Goal: Information Seeking & Learning: Learn about a topic

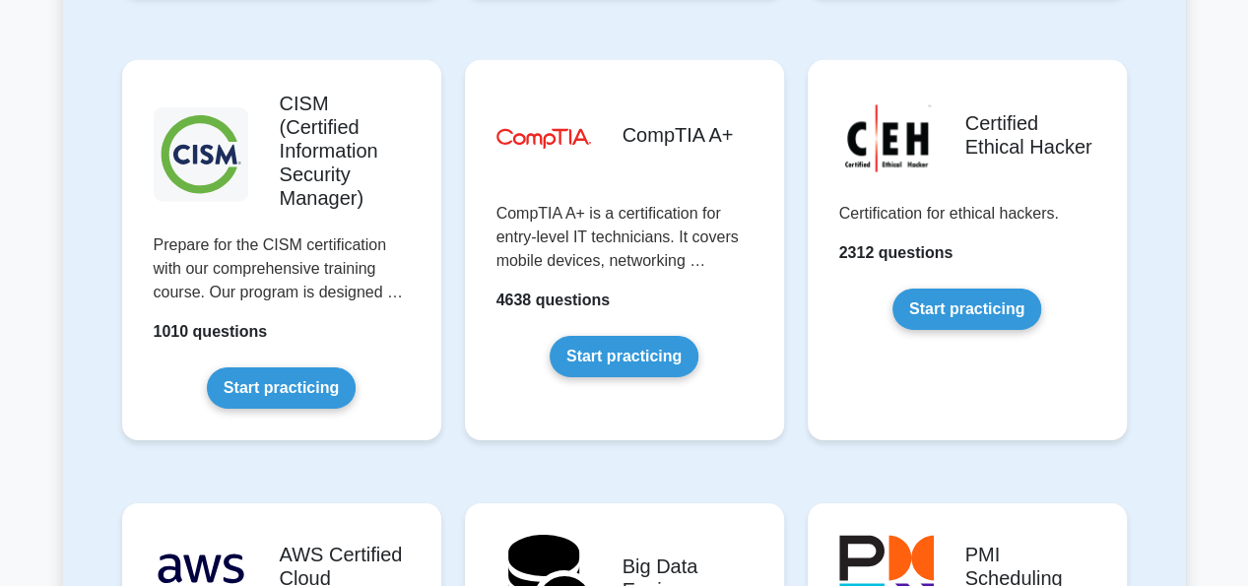
scroll to position [2990, 0]
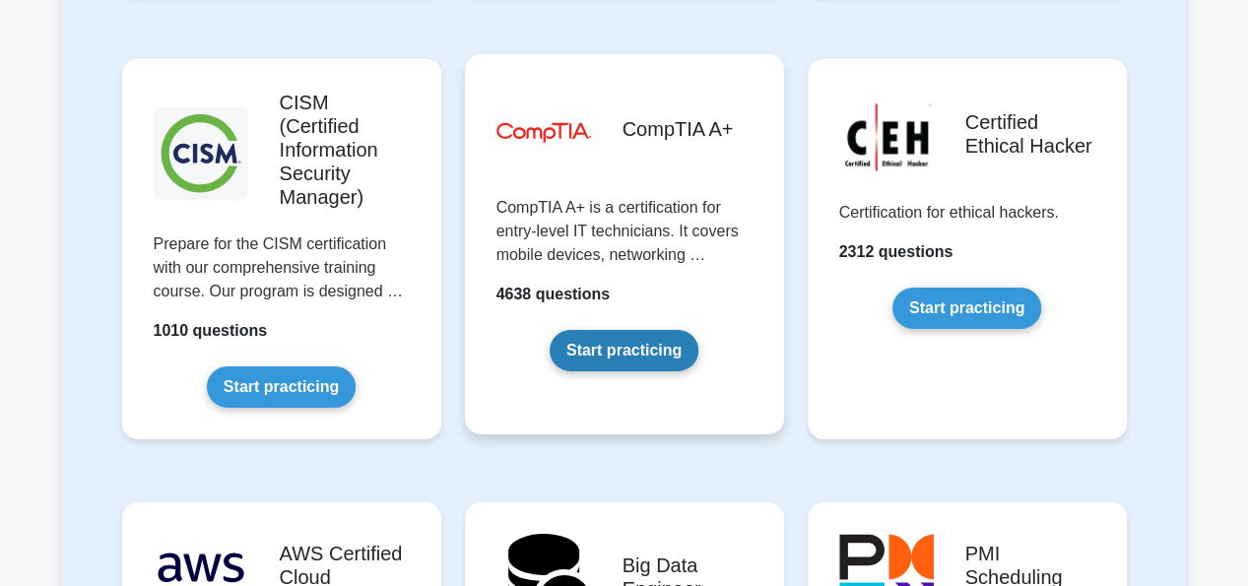
click at [585, 330] on link "Start practicing" at bounding box center [624, 350] width 149 height 41
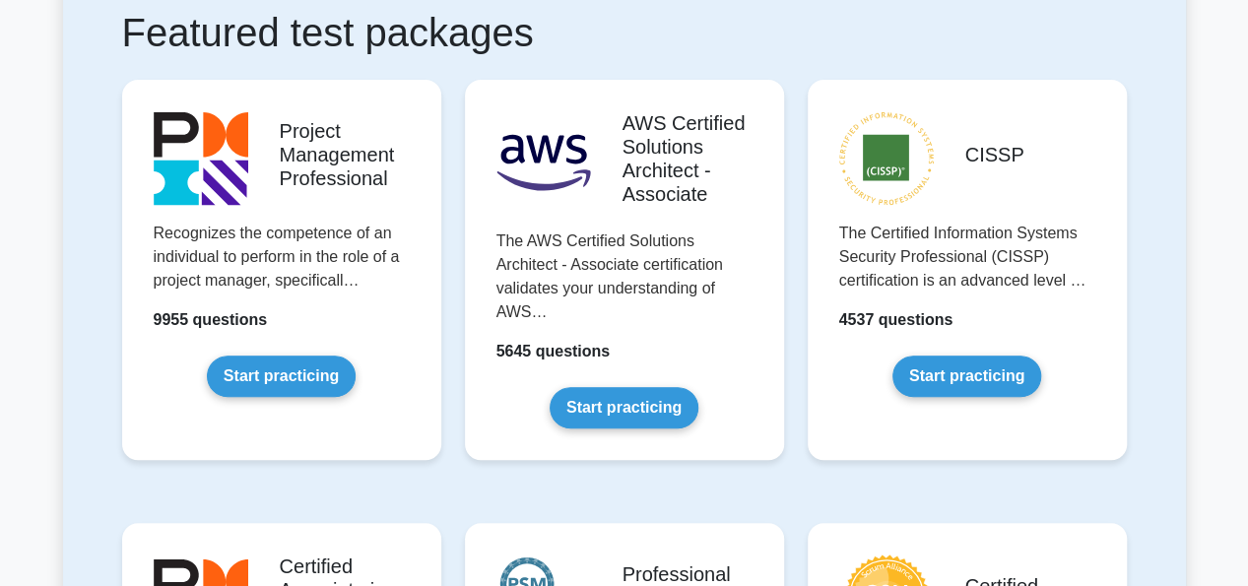
scroll to position [0, 0]
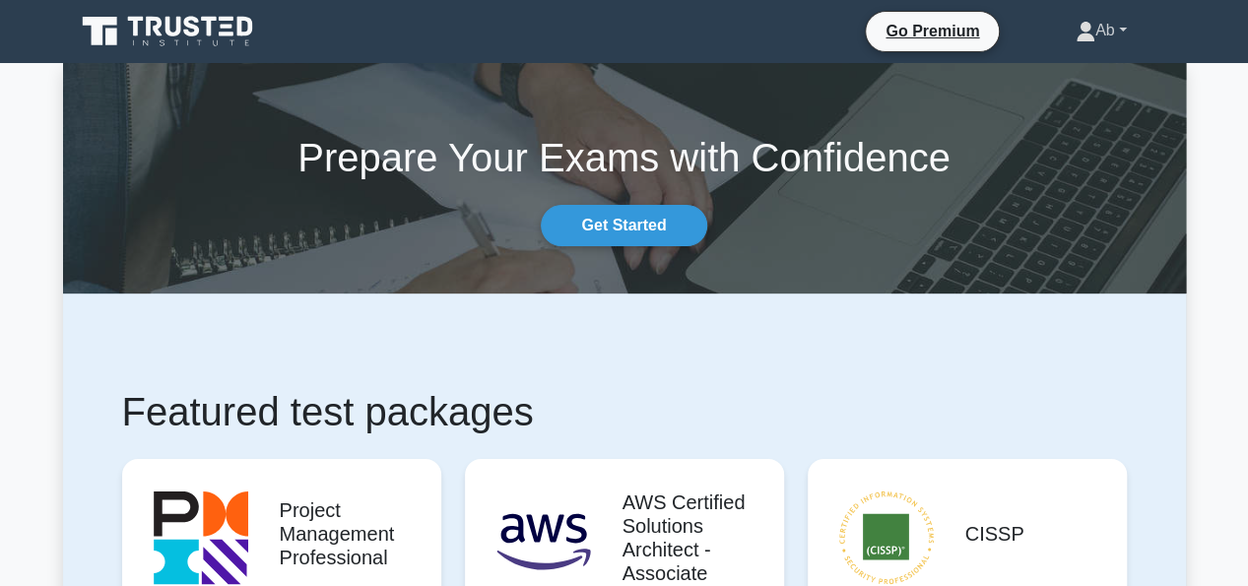
click at [1084, 24] on link "Ab" at bounding box center [1102, 30] width 146 height 39
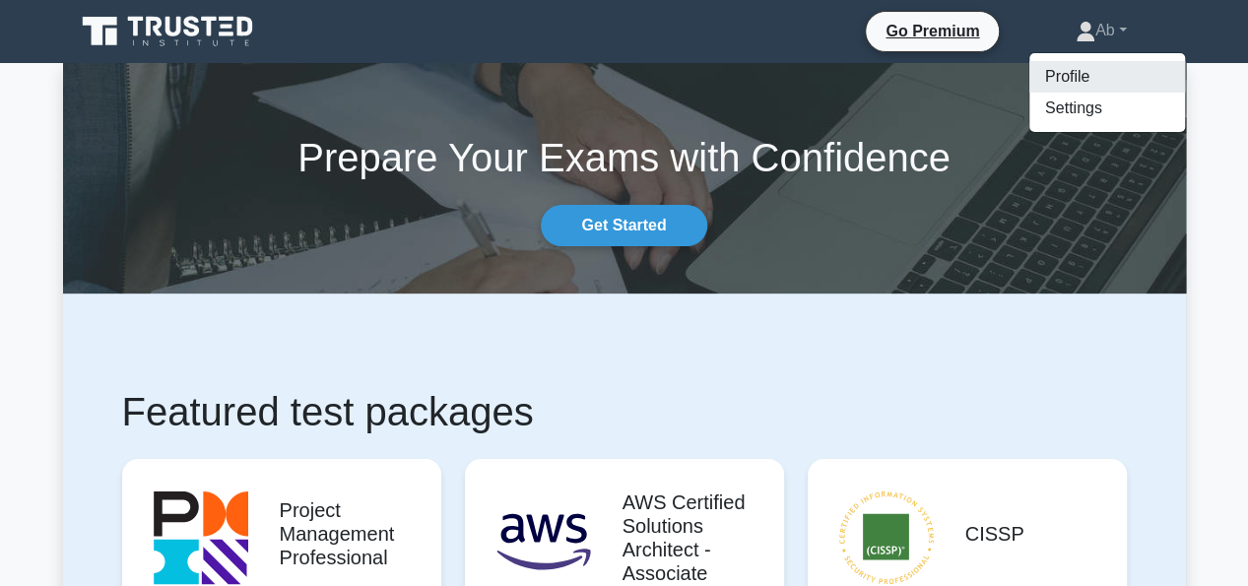
click at [1096, 90] on link "Profile" at bounding box center [1108, 77] width 156 height 32
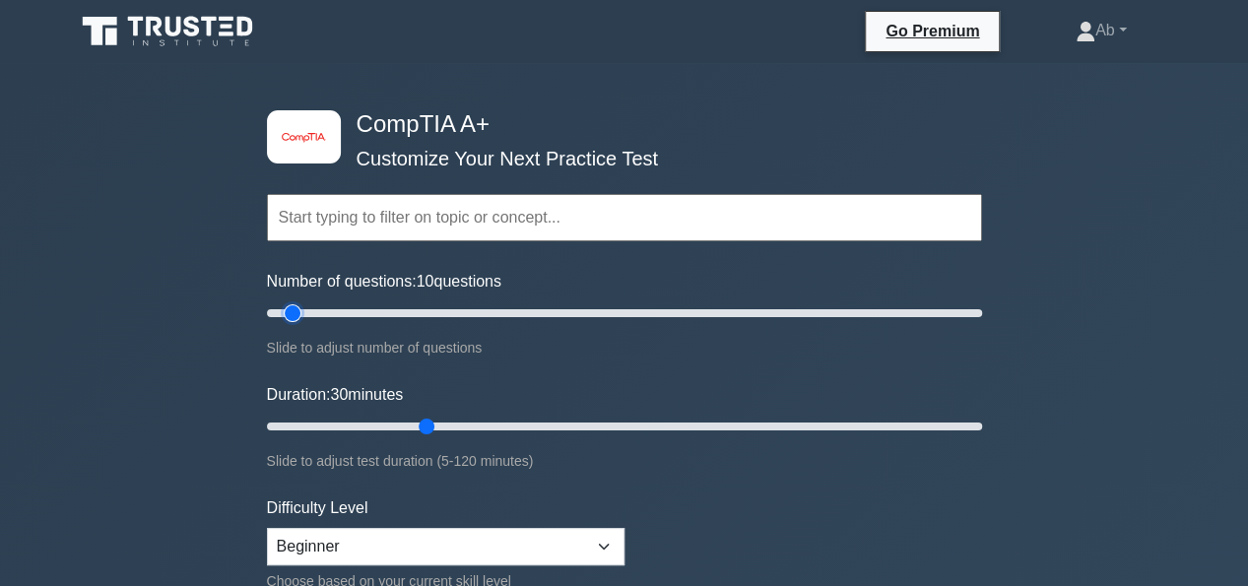
drag, startPoint x: 345, startPoint y: 312, endPoint x: 284, endPoint y: 313, distance: 61.1
click at [284, 313] on input "Number of questions: 10 questions" at bounding box center [624, 314] width 715 height 24
drag, startPoint x: 289, startPoint y: 316, endPoint x: 146, endPoint y: 290, distance: 145.3
type input "5"
click at [267, 302] on input "Number of questions: 5 questions" at bounding box center [624, 314] width 715 height 24
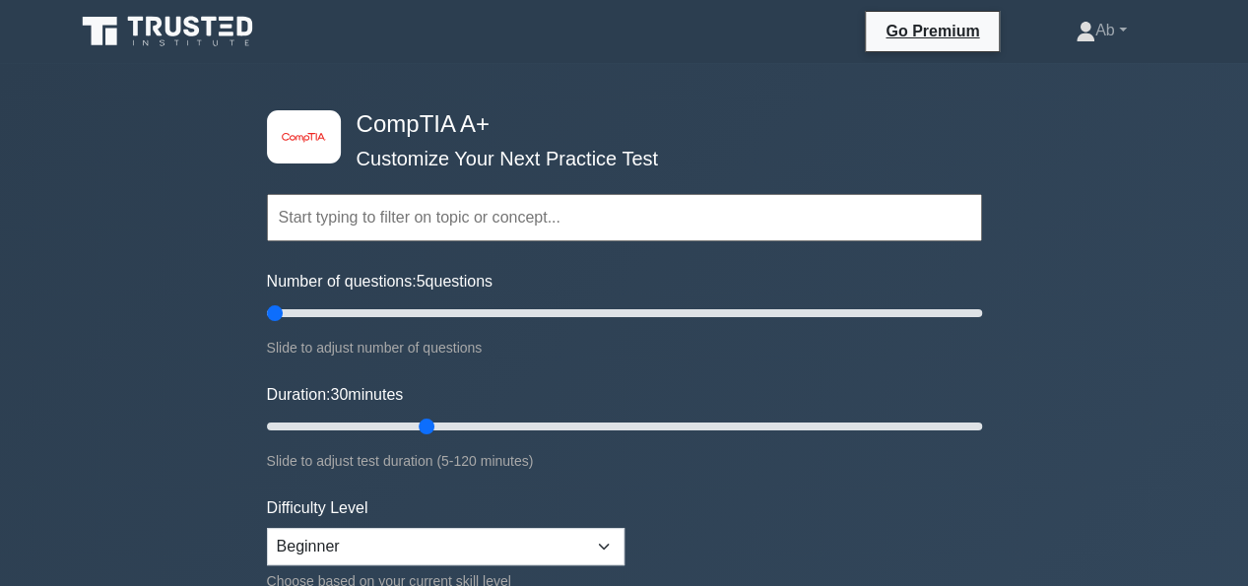
click at [384, 230] on input "text" at bounding box center [624, 217] width 715 height 47
type input "y"
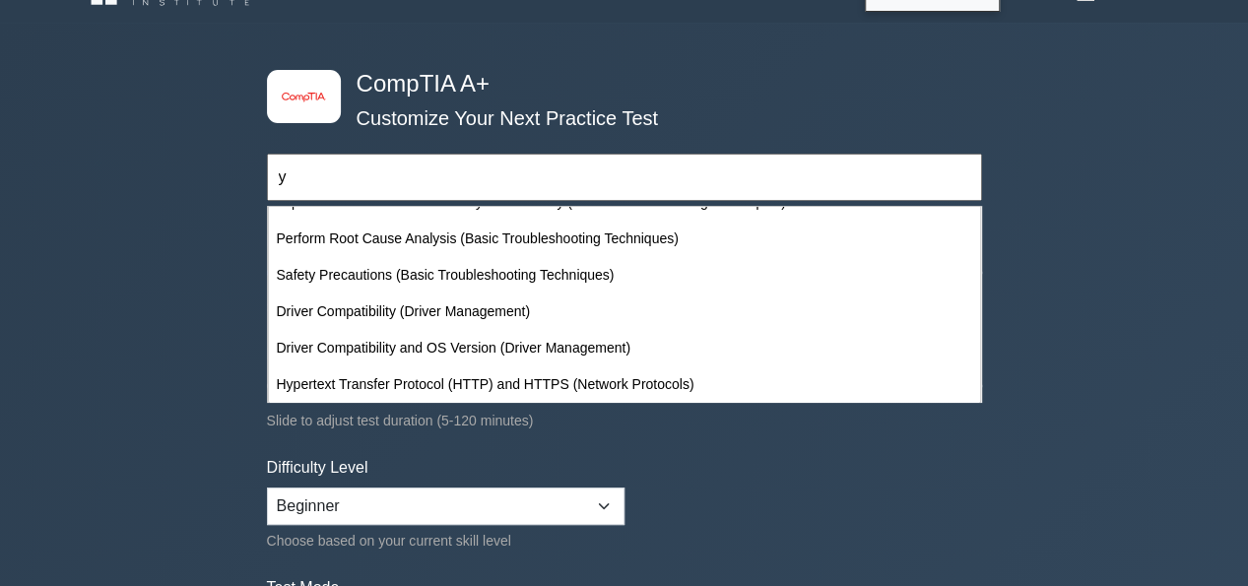
scroll to position [34, 0]
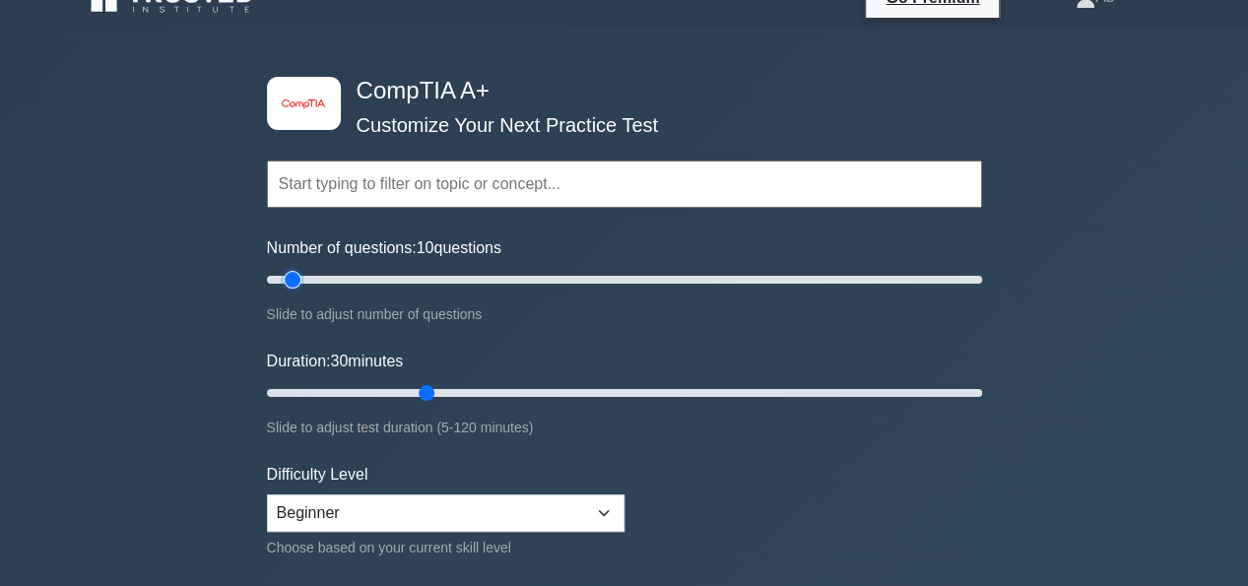
drag, startPoint x: 276, startPoint y: 276, endPoint x: 290, endPoint y: 276, distance: 13.8
click at [290, 276] on input "Number of questions: 10 questions" at bounding box center [624, 280] width 715 height 24
drag, startPoint x: 290, startPoint y: 276, endPoint x: 272, endPoint y: 275, distance: 17.8
type input "5"
click at [272, 275] on input "Number of questions: 5 questions" at bounding box center [624, 280] width 715 height 24
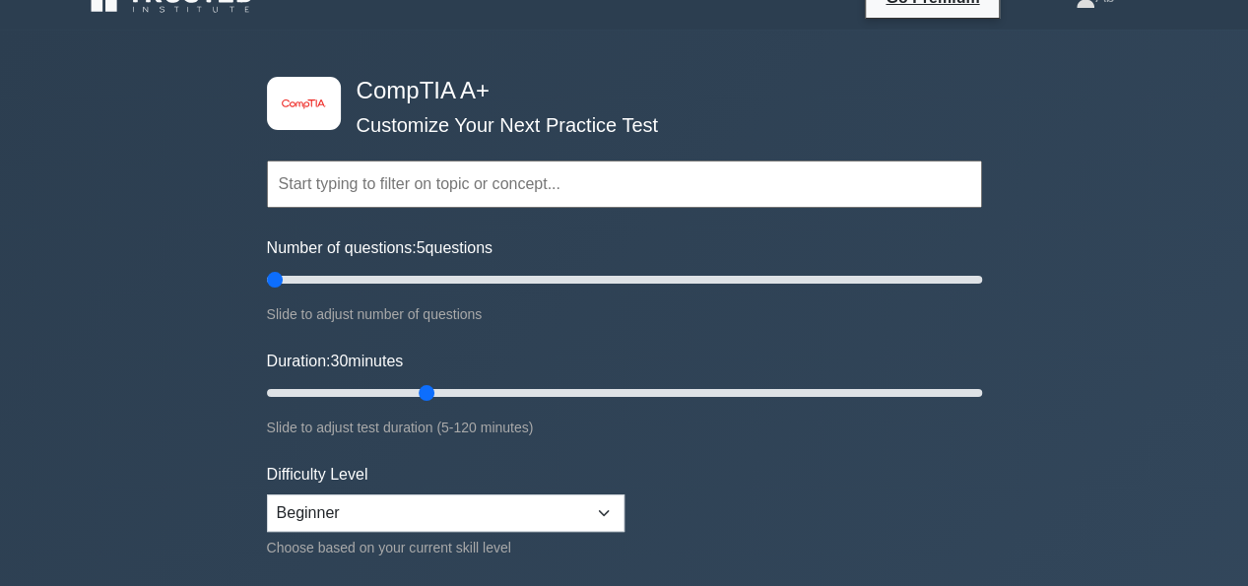
click at [420, 166] on input "text" at bounding box center [624, 184] width 715 height 47
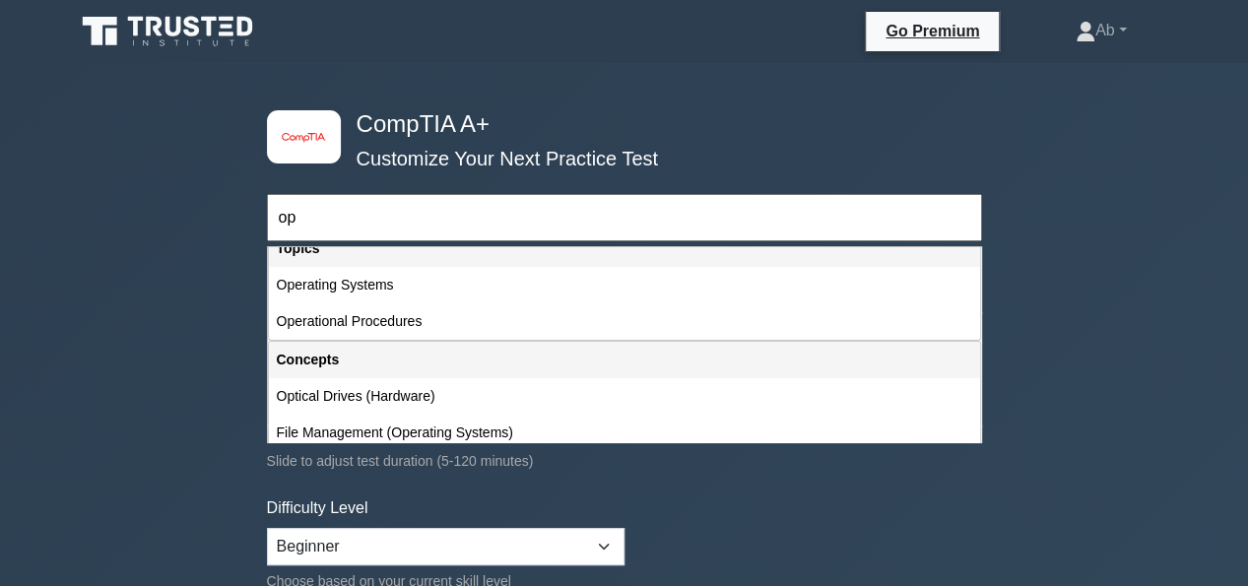
scroll to position [0, 0]
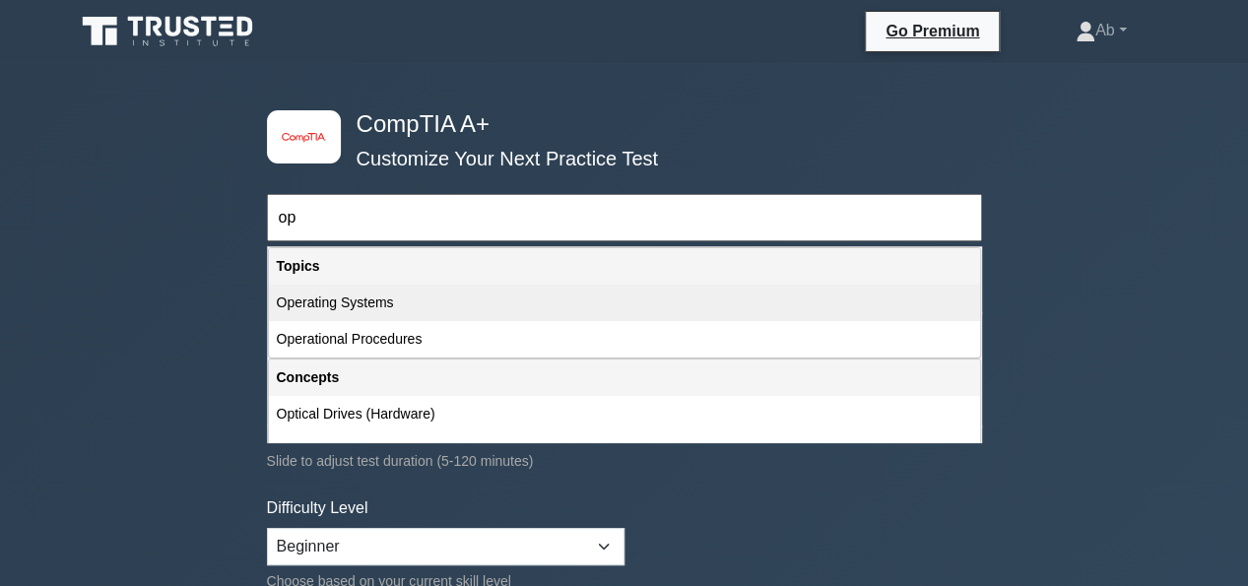
click at [395, 294] on div "Operating Systems" at bounding box center [624, 303] width 711 height 36
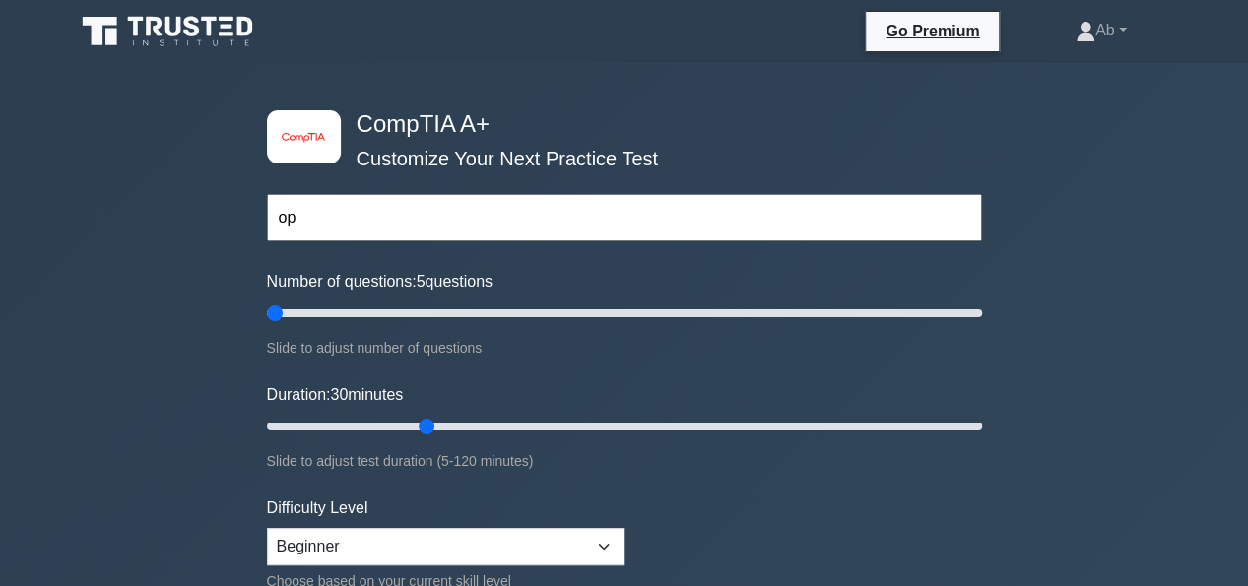
click at [406, 214] on input "op" at bounding box center [624, 217] width 715 height 47
type input "Operating Systems"
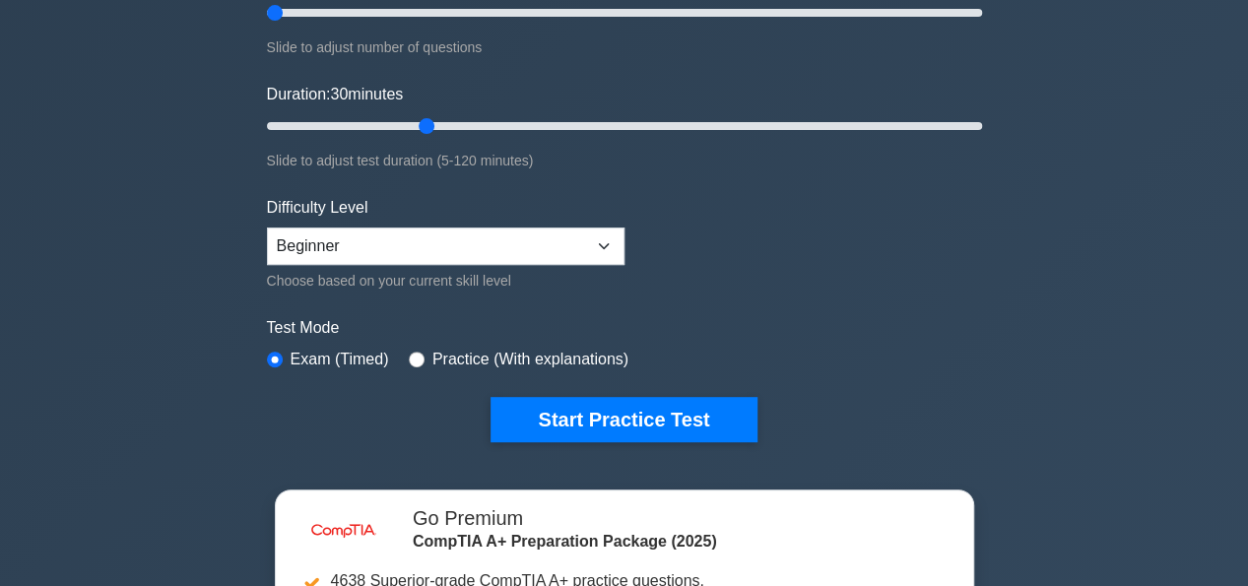
scroll to position [302, 0]
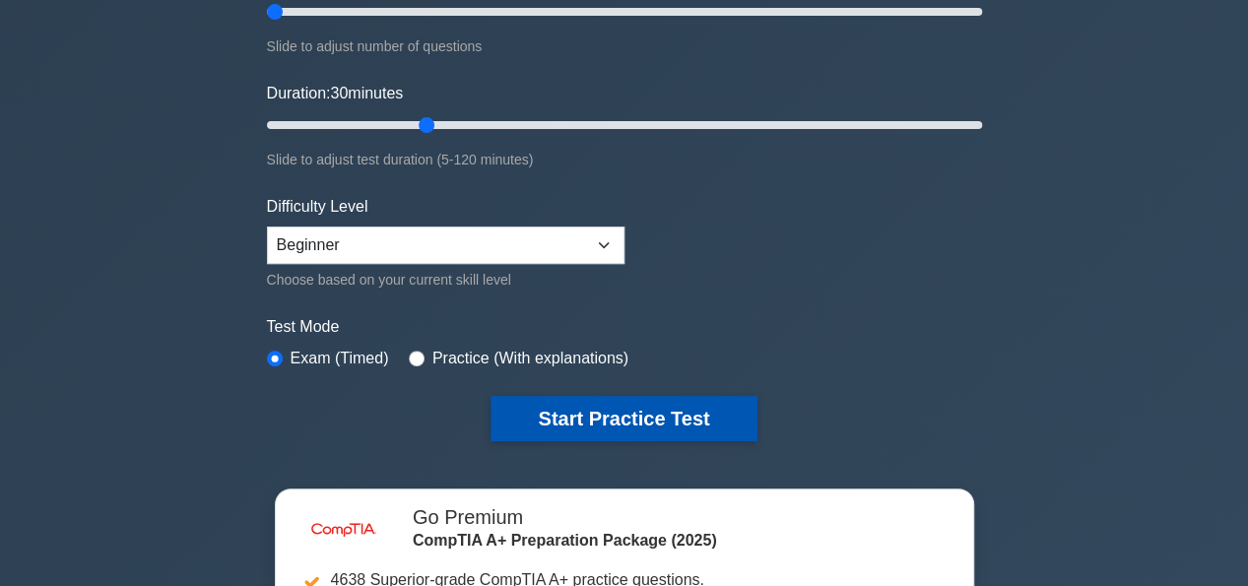
click at [560, 410] on button "Start Practice Test" at bounding box center [624, 418] width 266 height 45
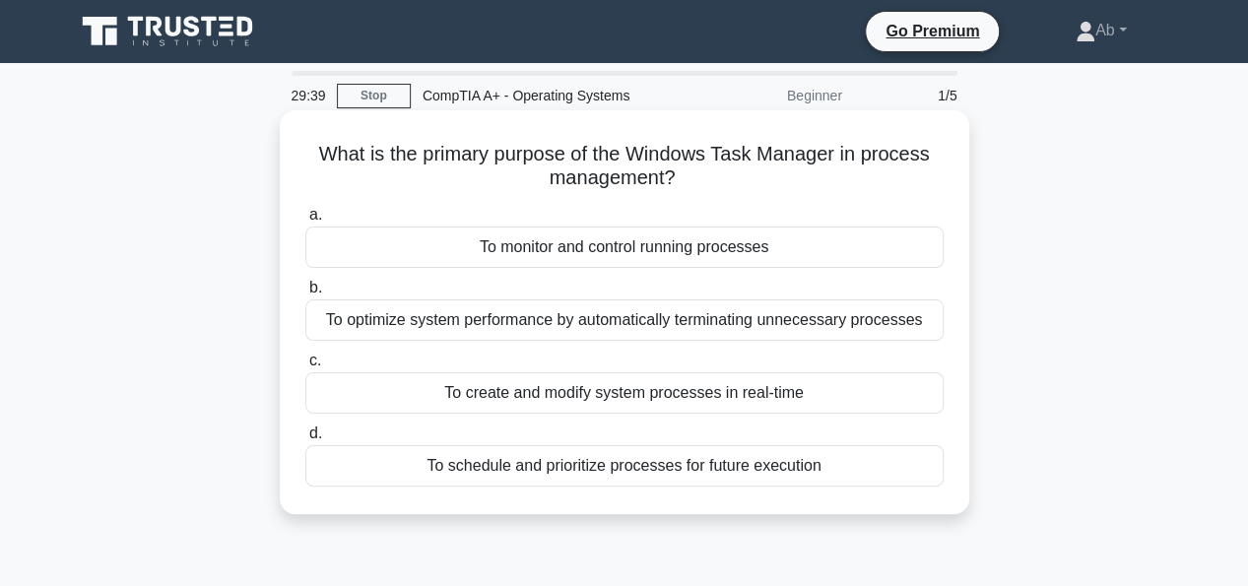
click at [602, 254] on div "To monitor and control running processes" at bounding box center [624, 247] width 639 height 41
click at [305, 222] on input "a. To monitor and control running processes" at bounding box center [305, 215] width 0 height 13
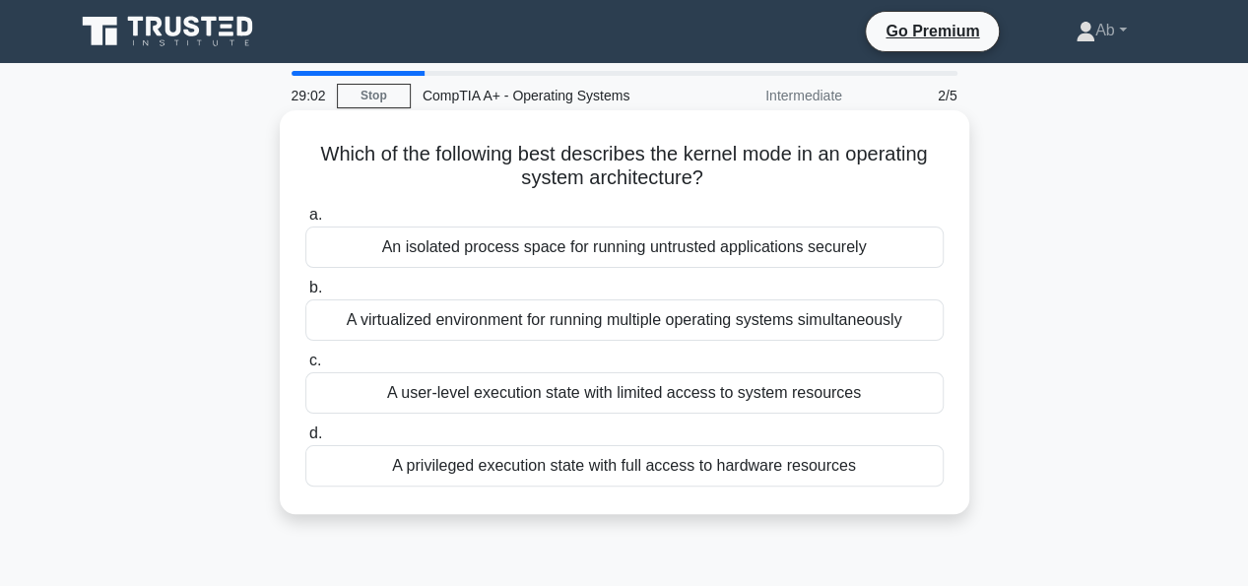
click at [670, 468] on div "A privileged execution state with full access to hardware resources" at bounding box center [624, 465] width 639 height 41
click at [305, 440] on input "d. A privileged execution state with full access to hardware resources" at bounding box center [305, 434] width 0 height 13
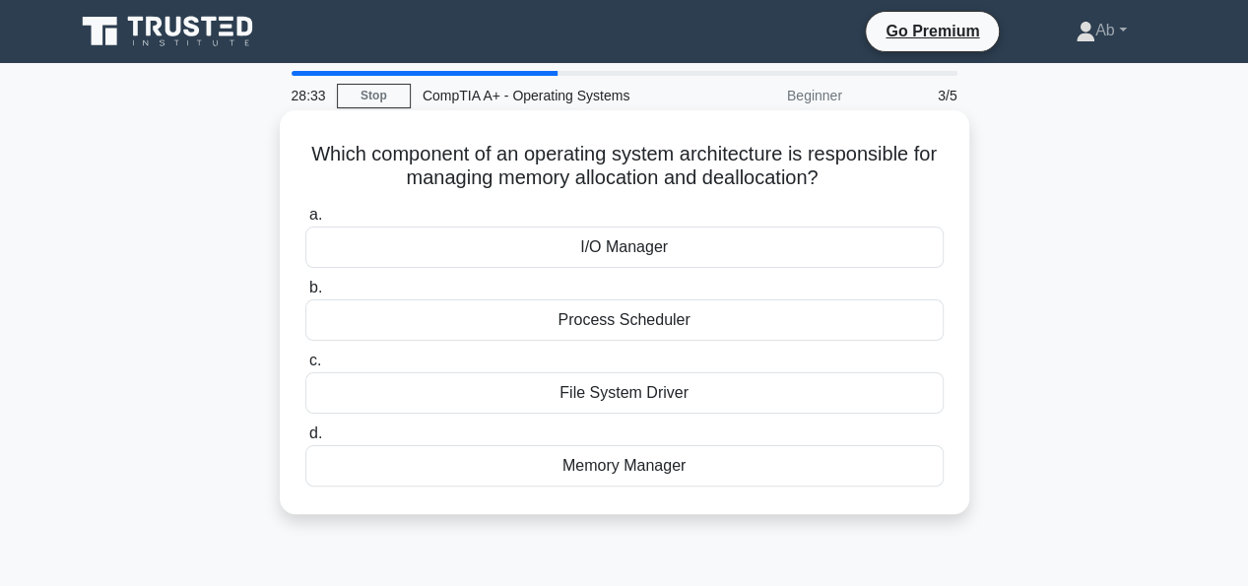
click at [589, 246] on div "I/O Manager" at bounding box center [624, 247] width 639 height 41
click at [305, 222] on input "a. I/O Manager" at bounding box center [305, 215] width 0 height 13
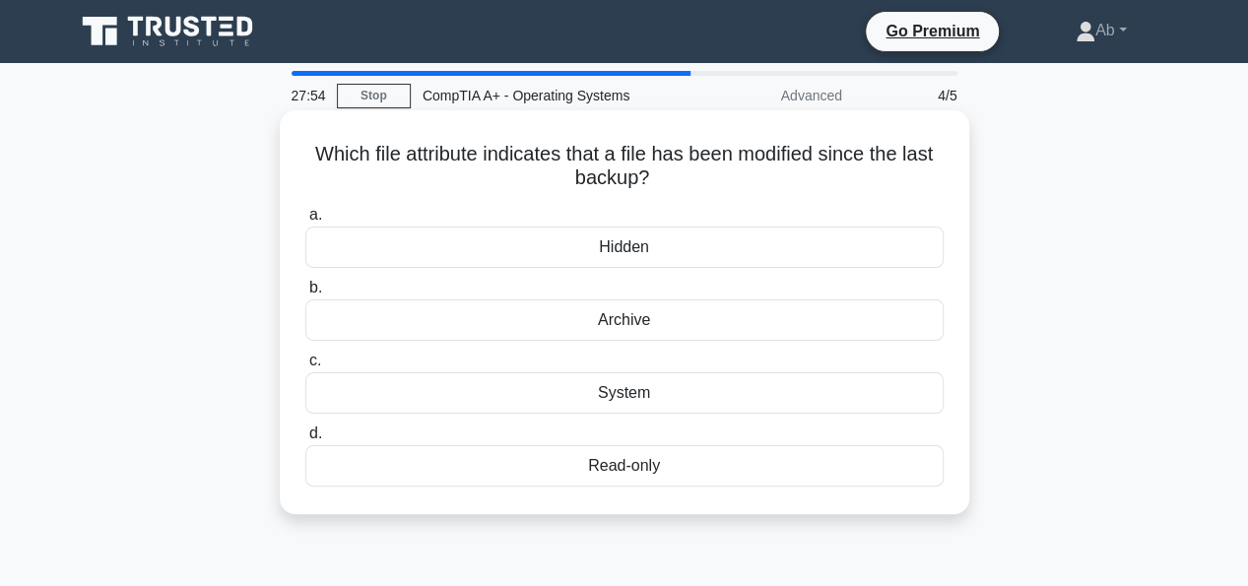
click at [573, 398] on div "System" at bounding box center [624, 392] width 639 height 41
click at [305, 368] on input "c. System" at bounding box center [305, 361] width 0 height 13
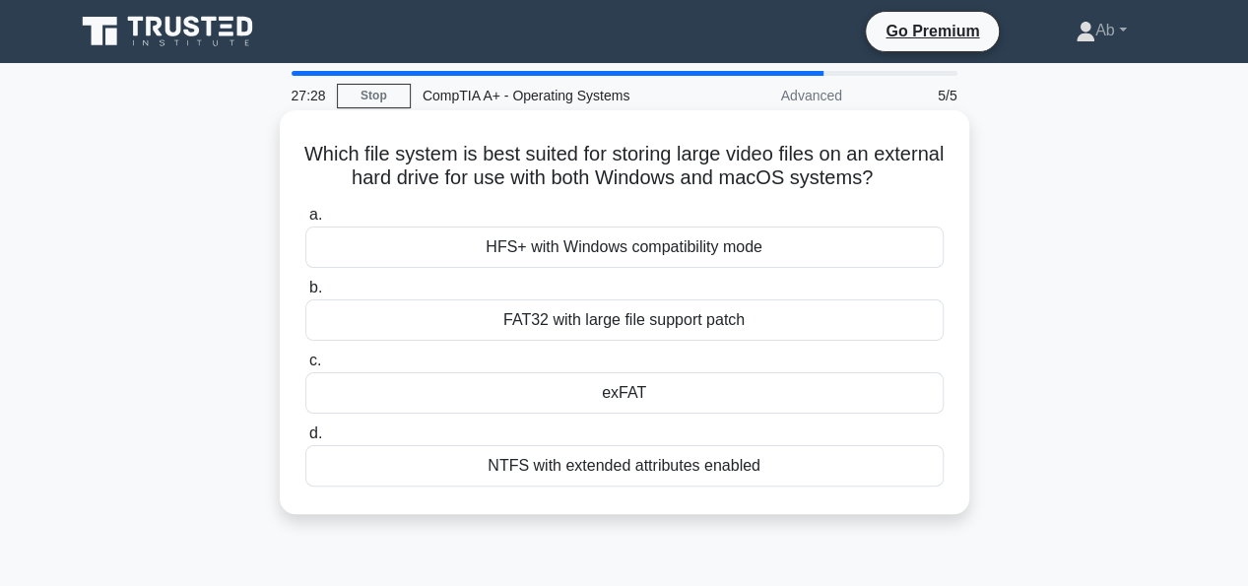
click at [589, 459] on div "NTFS with extended attributes enabled" at bounding box center [624, 465] width 639 height 41
click at [305, 440] on input "d. NTFS with extended attributes enabled" at bounding box center [305, 434] width 0 height 13
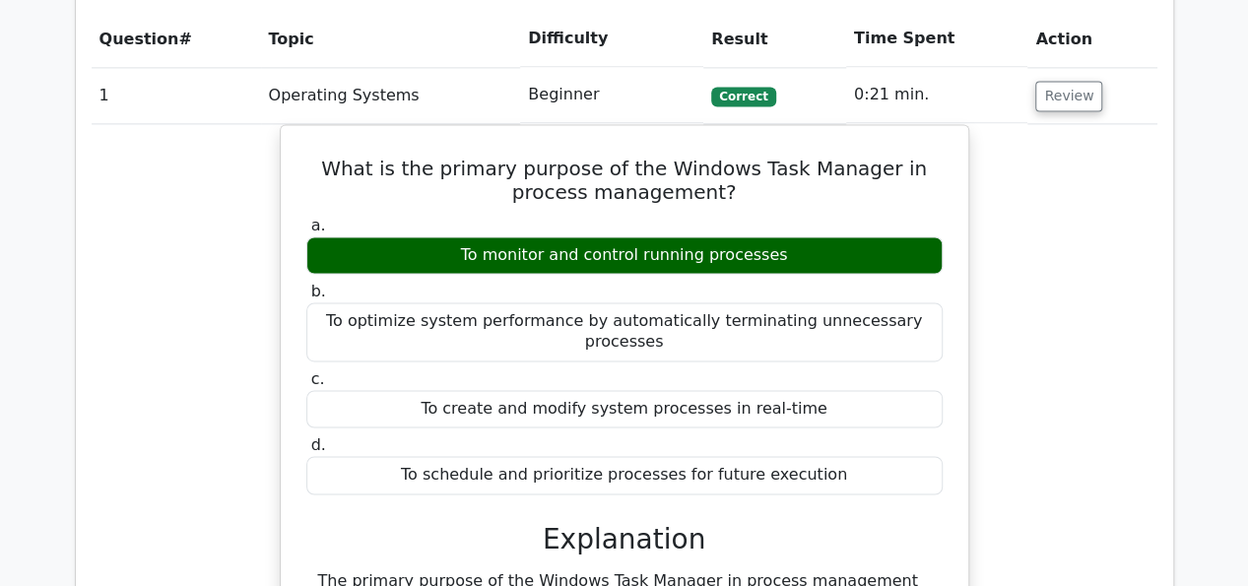
scroll to position [1364, 0]
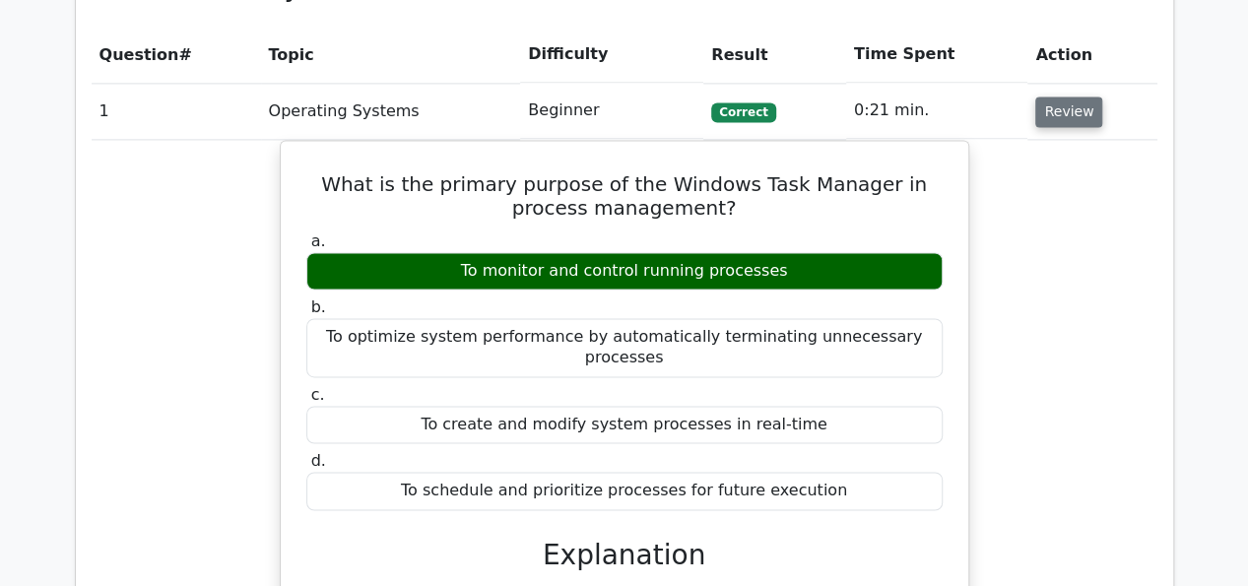
click at [1056, 97] on button "Review" at bounding box center [1069, 112] width 67 height 31
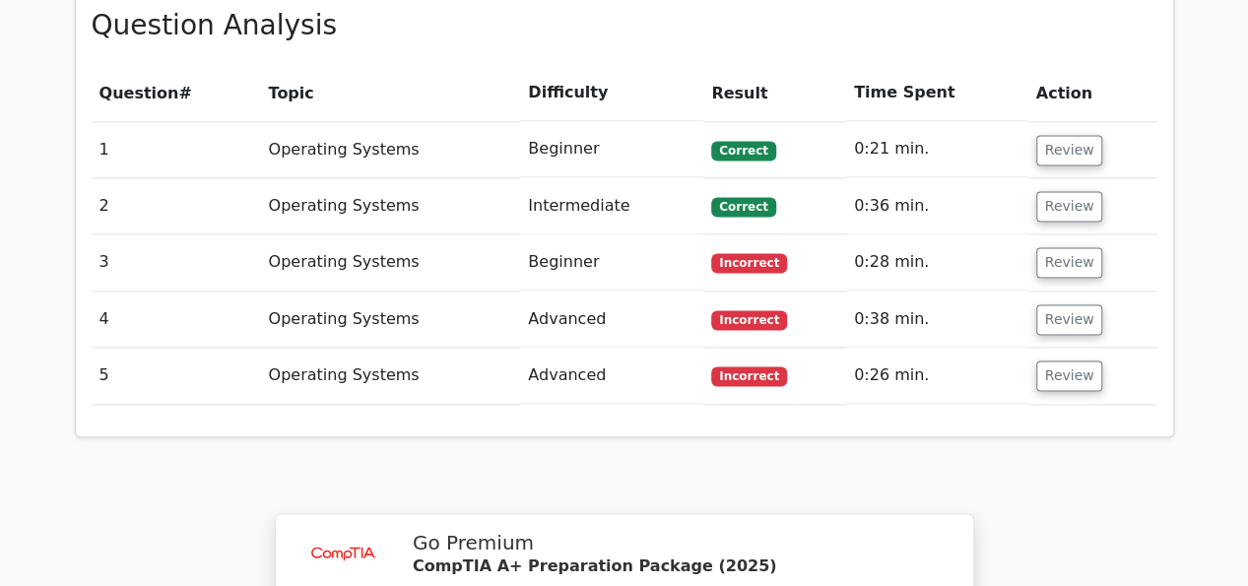
scroll to position [1324, 0]
click at [1059, 362] on button "Review" at bounding box center [1070, 377] width 67 height 31
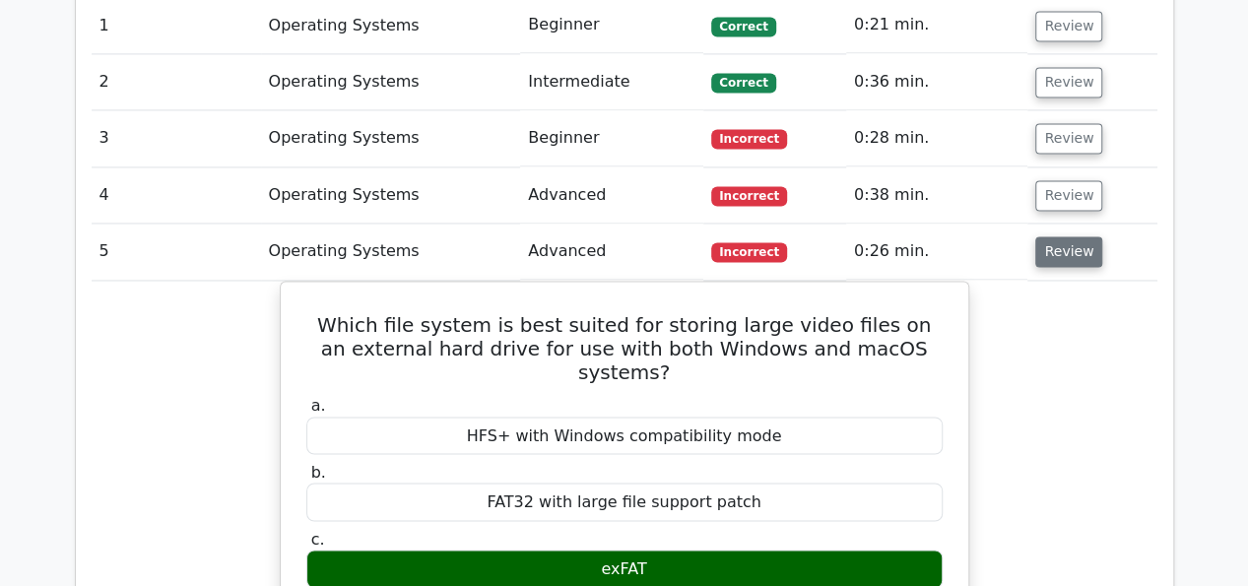
scroll to position [1449, 0]
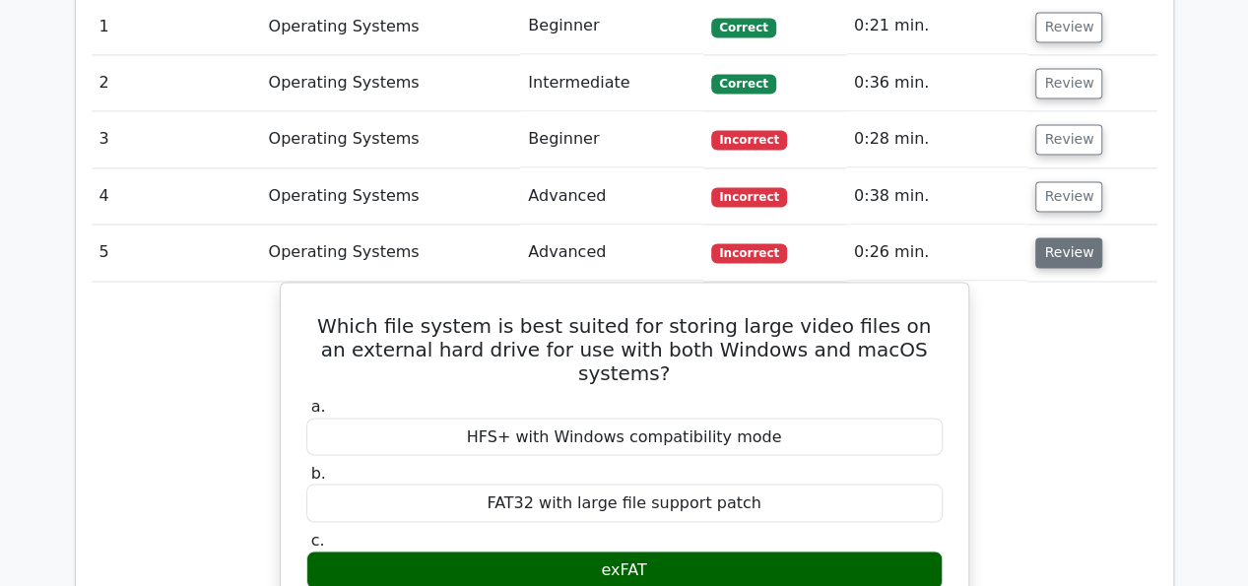
click at [1050, 237] on button "Review" at bounding box center [1069, 252] width 67 height 31
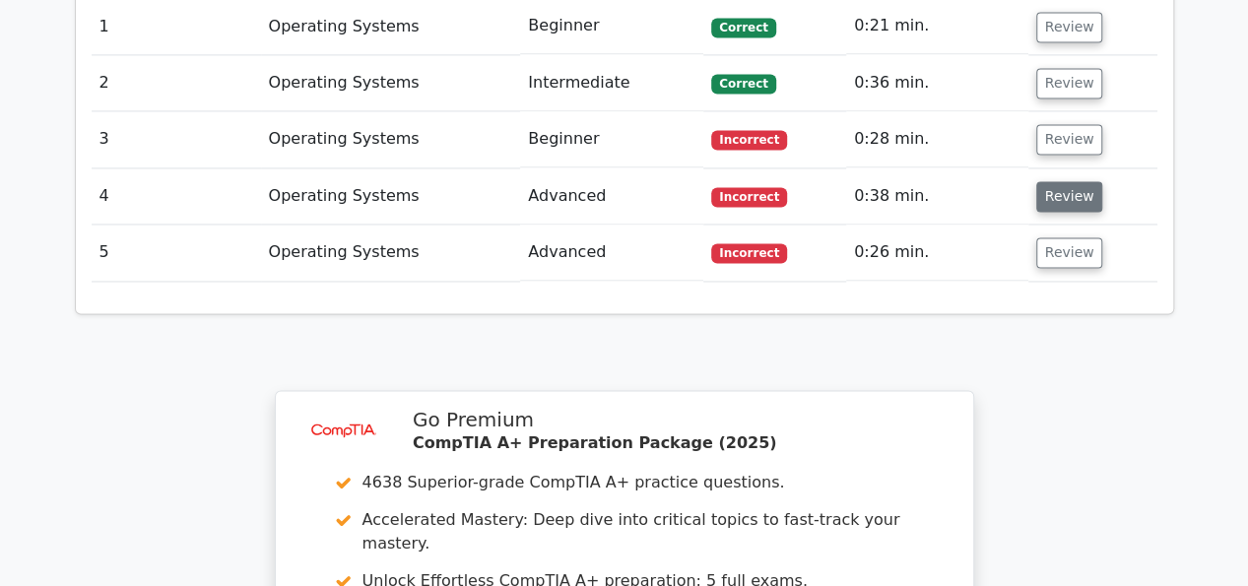
click at [1043, 181] on button "Review" at bounding box center [1070, 196] width 67 height 31
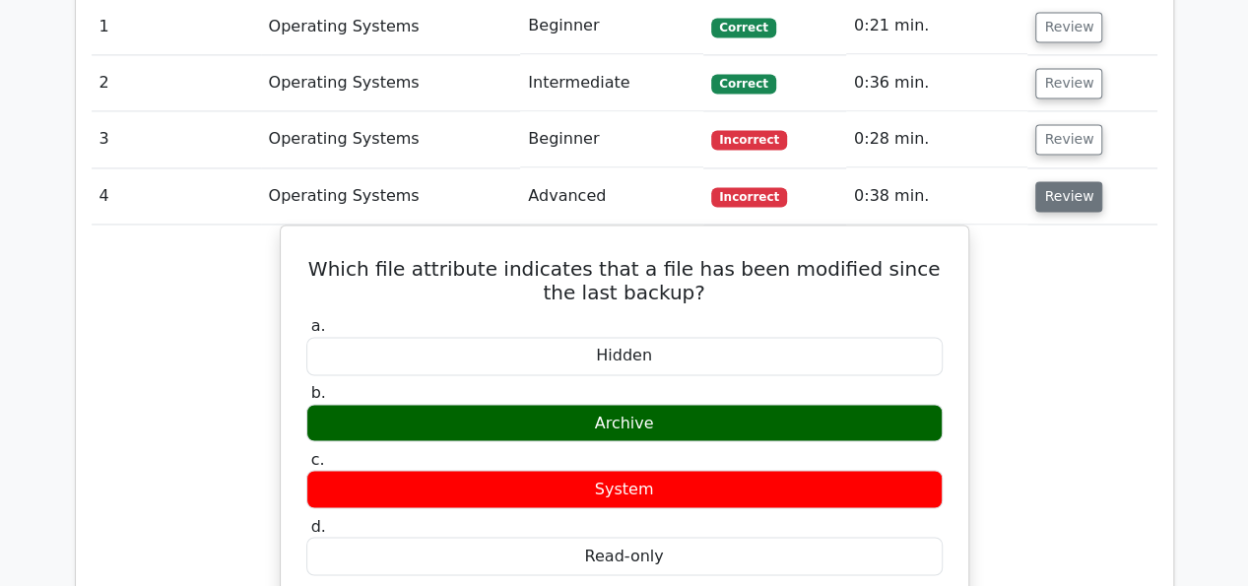
click at [1057, 181] on button "Review" at bounding box center [1069, 196] width 67 height 31
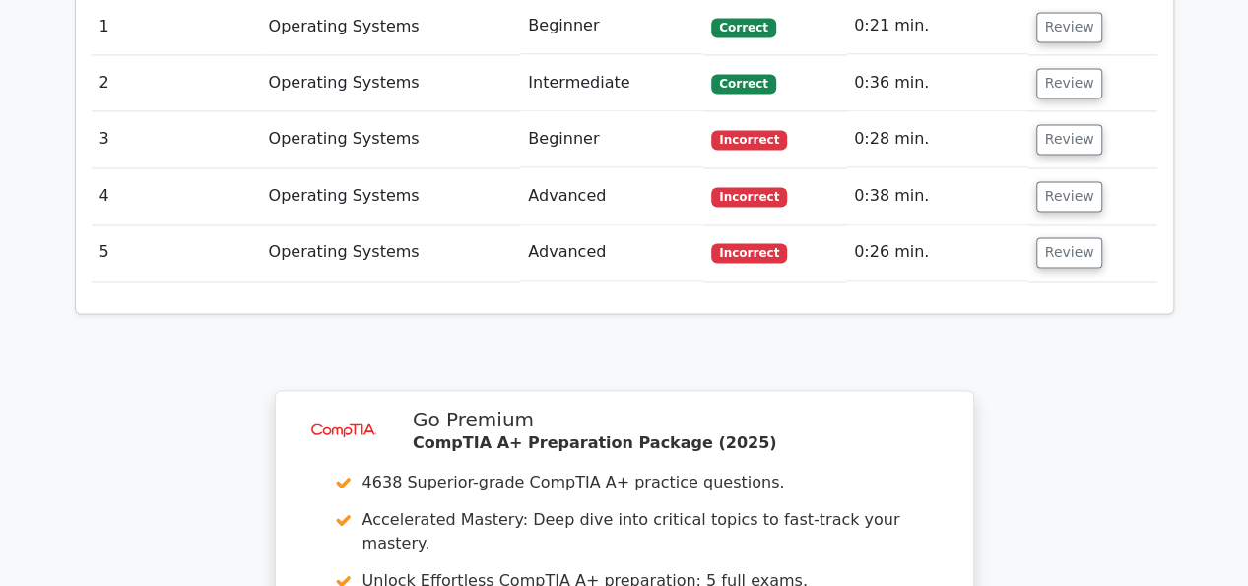
scroll to position [1422, 0]
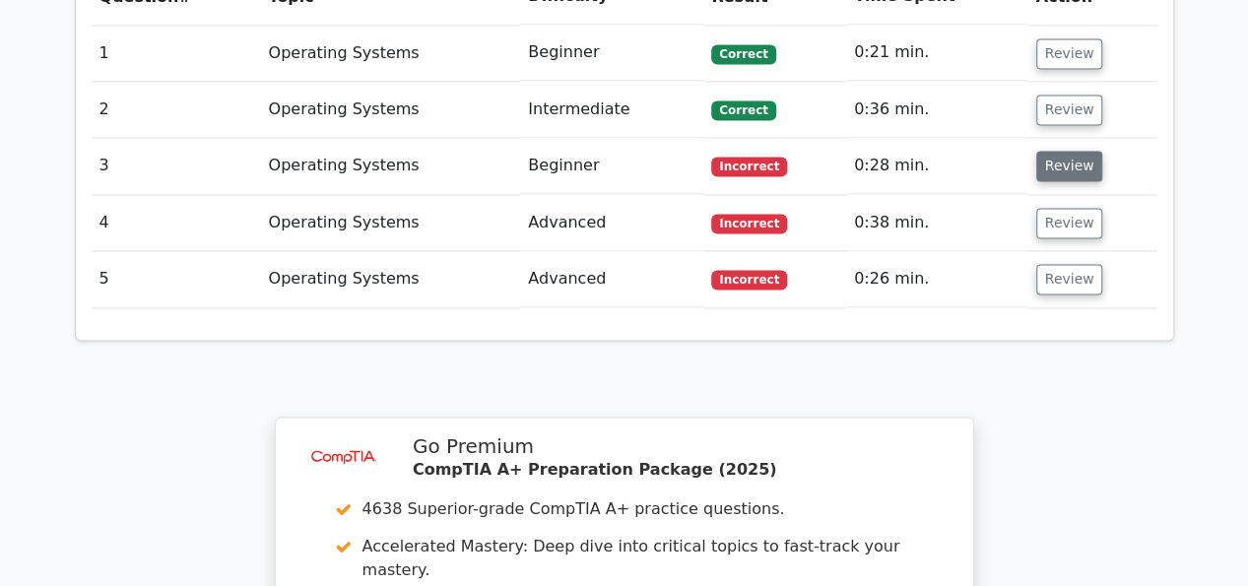
click at [1052, 151] on button "Review" at bounding box center [1070, 166] width 67 height 31
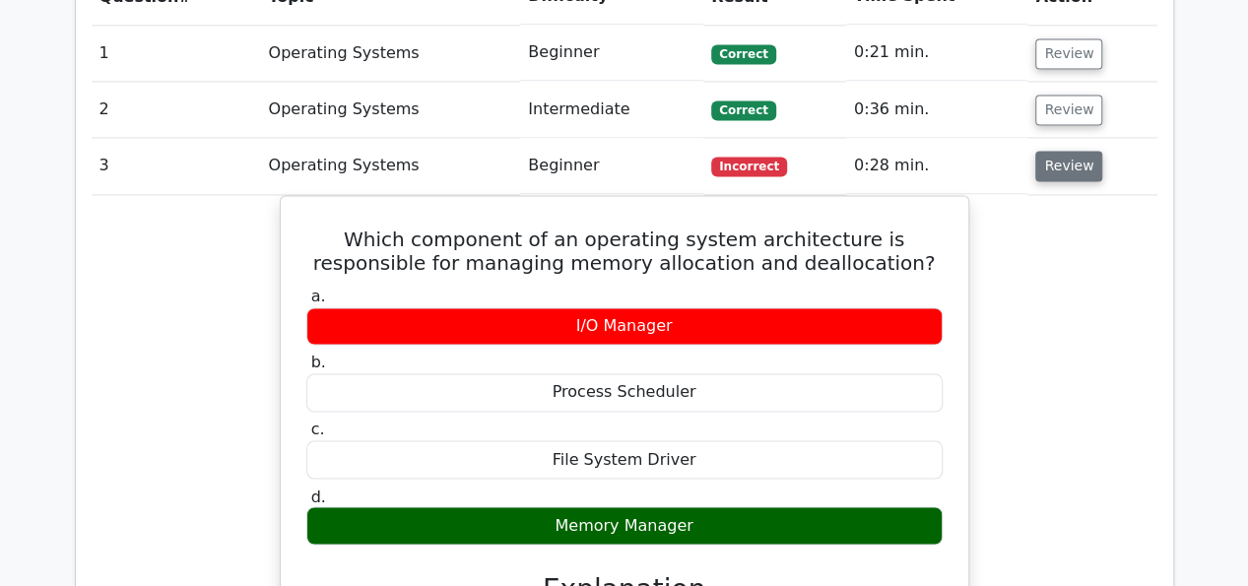
scroll to position [1478, 0]
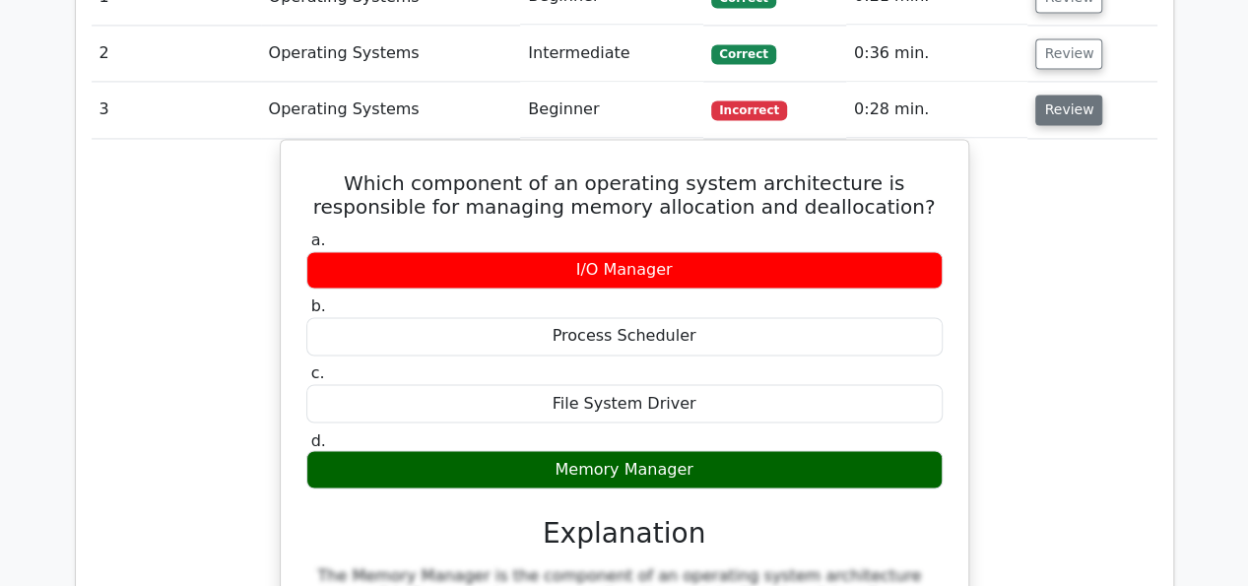
click at [1052, 95] on button "Review" at bounding box center [1069, 110] width 67 height 31
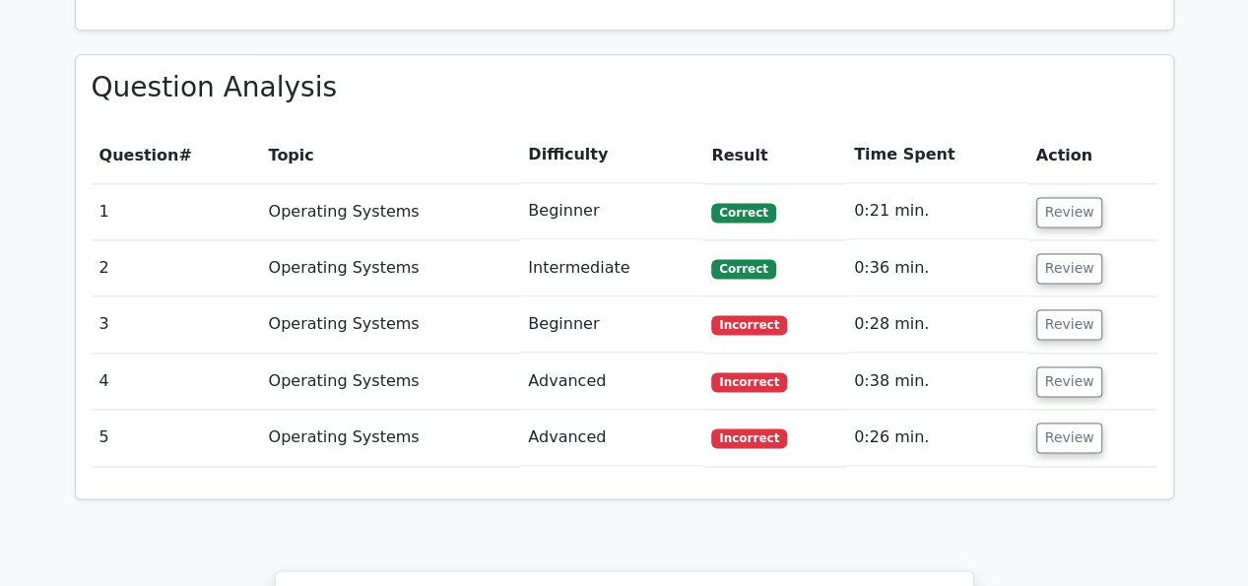
scroll to position [1235, 0]
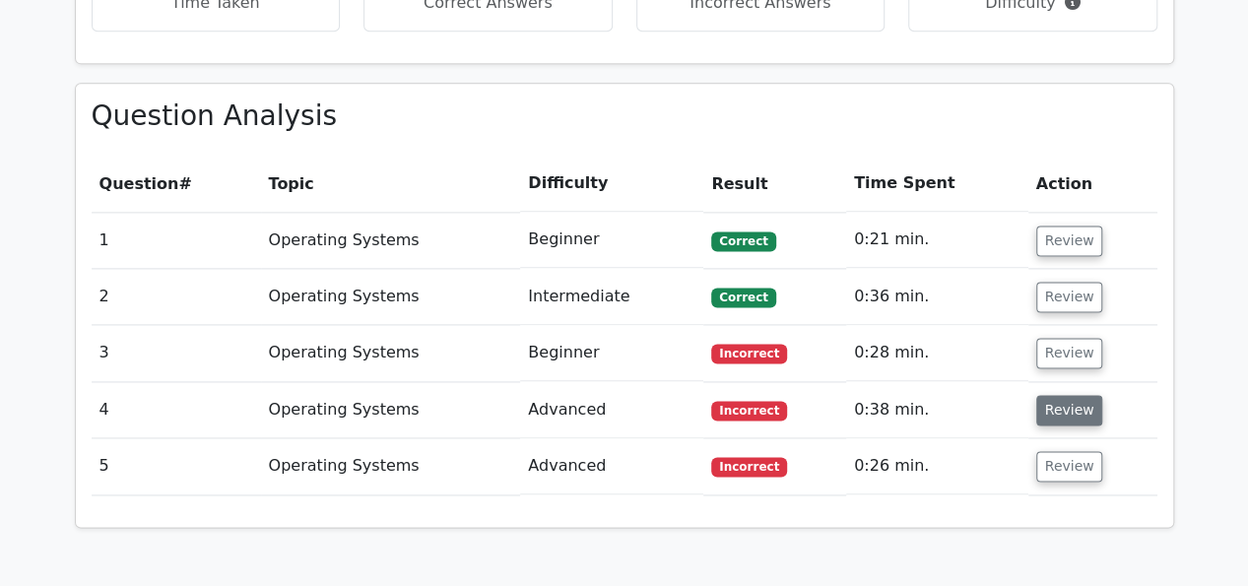
click at [1047, 395] on button "Review" at bounding box center [1070, 410] width 67 height 31
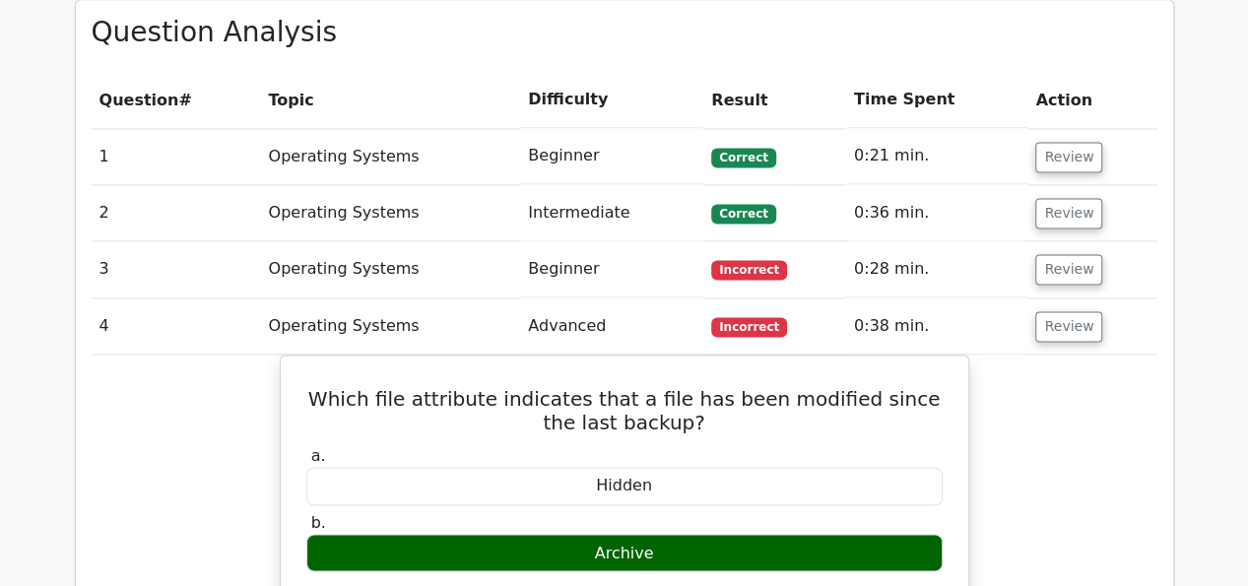
scroll to position [1319, 0]
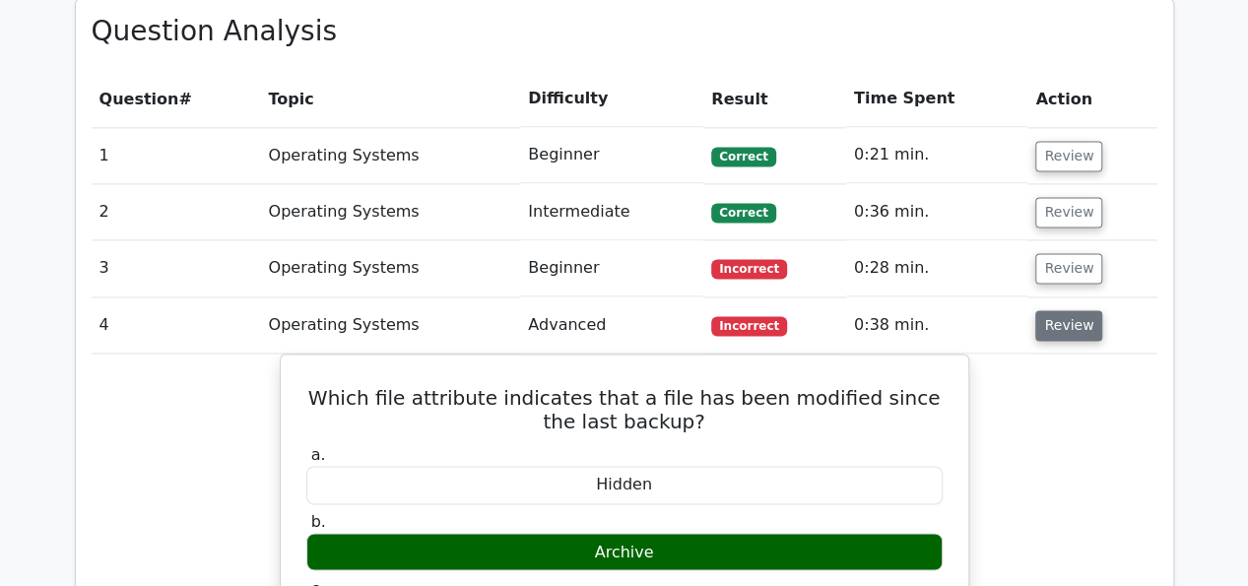
click at [1065, 310] on button "Review" at bounding box center [1069, 325] width 67 height 31
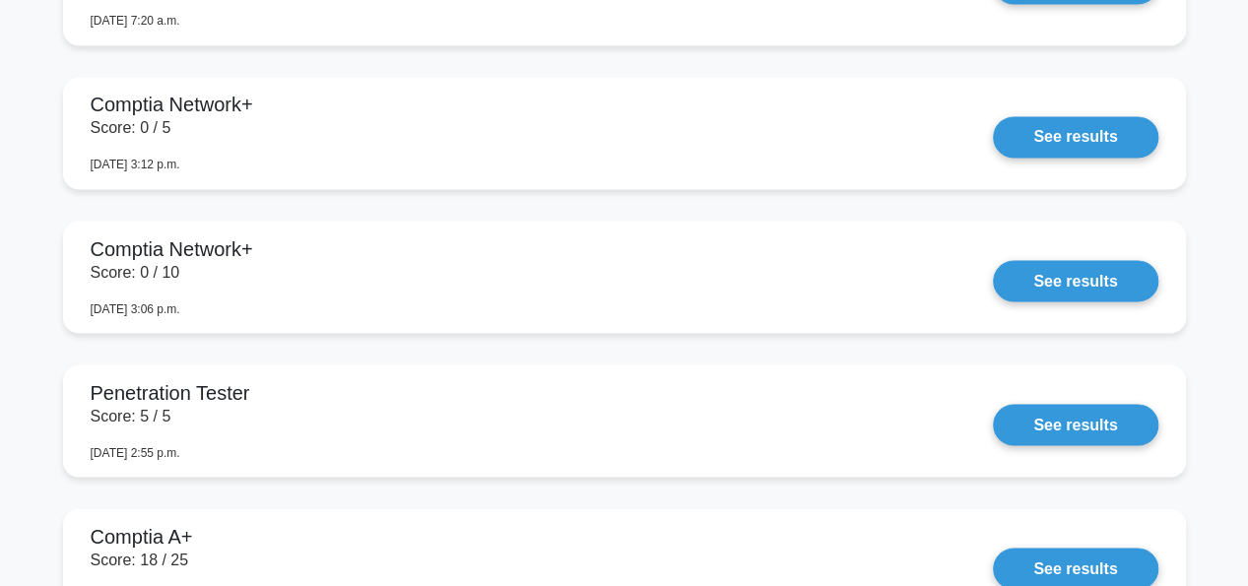
scroll to position [1638, 0]
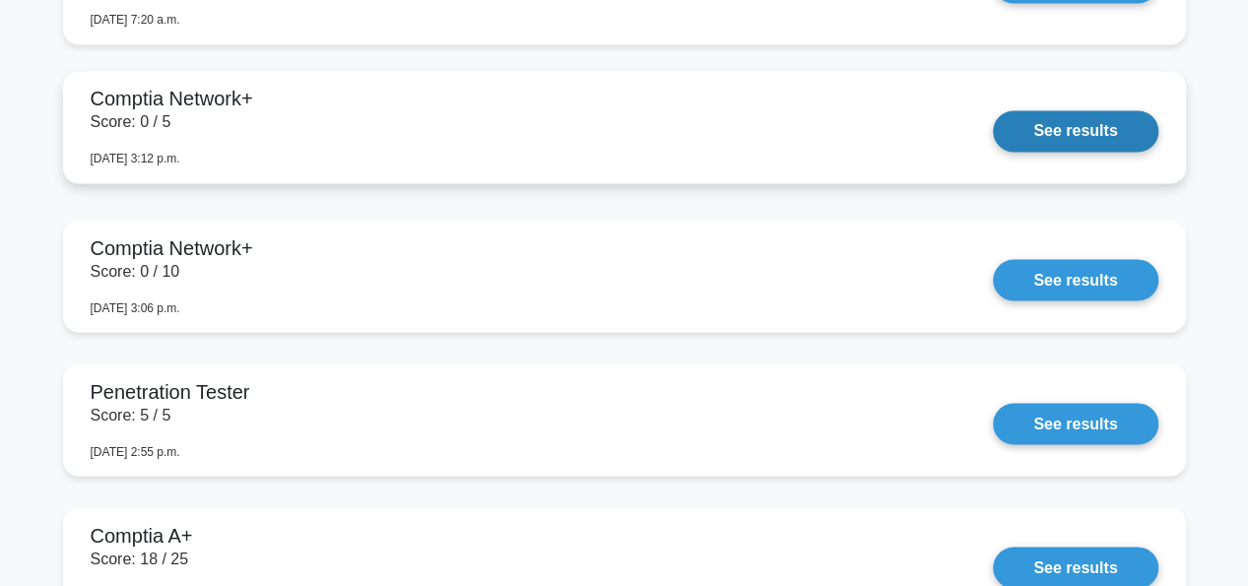
click at [993, 141] on link "See results" at bounding box center [1075, 130] width 165 height 41
